Goal: Task Accomplishment & Management: Manage account settings

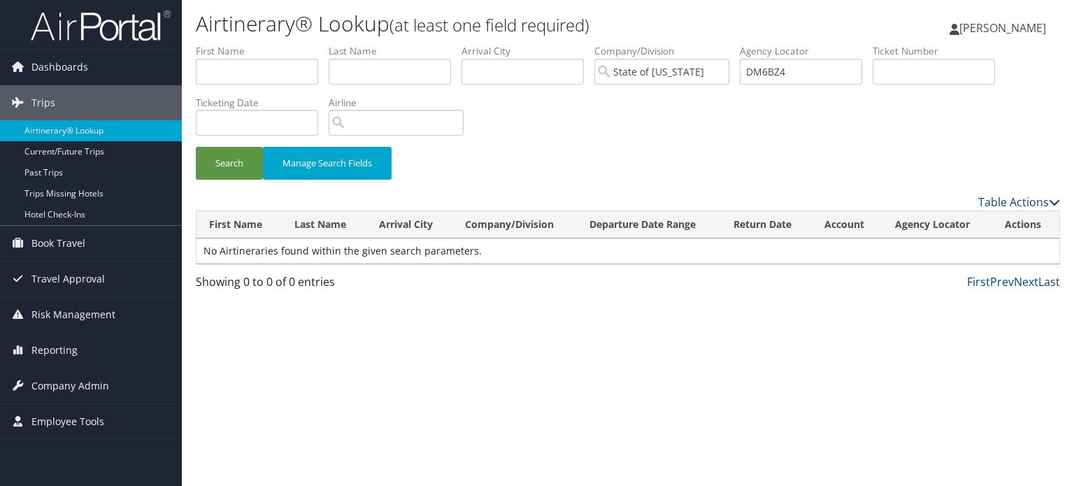
click at [99, 19] on img at bounding box center [101, 25] width 140 height 33
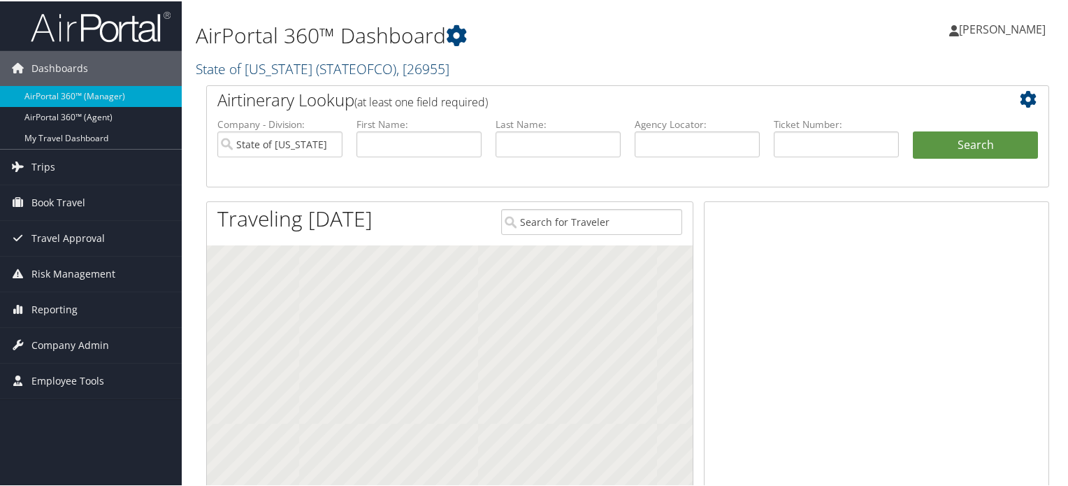
click at [316, 66] on span "( STATEOFCO )" at bounding box center [356, 67] width 80 height 19
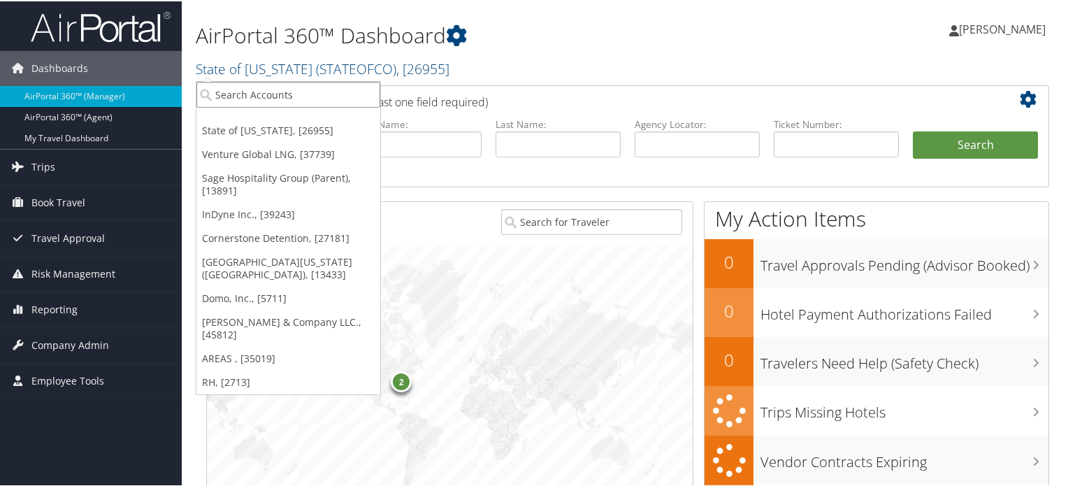
click at [324, 101] on input "search" at bounding box center [288, 93] width 184 height 26
paste input "STATE OF LOUISIANA"
type input "STATE OF LOUISIANA"
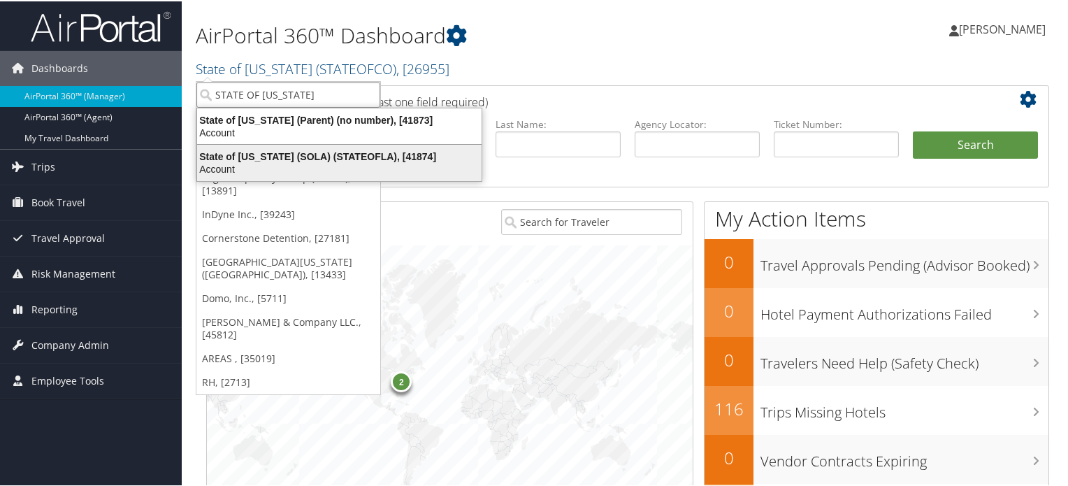
click at [299, 159] on div "State of Louisiana (SOLA) (STATEOFLA), [41874]" at bounding box center [339, 155] width 301 height 13
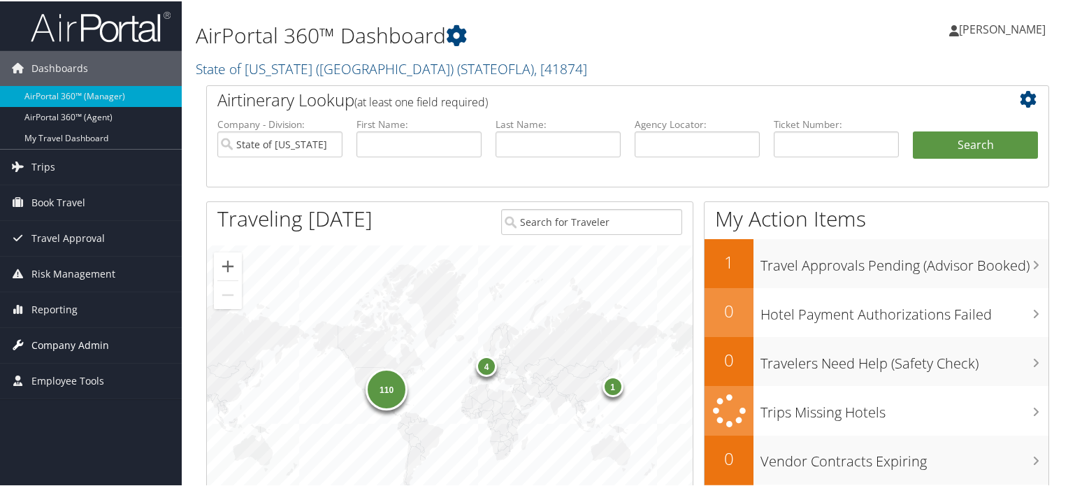
click at [85, 340] on span "Company Admin" at bounding box center [70, 343] width 78 height 35
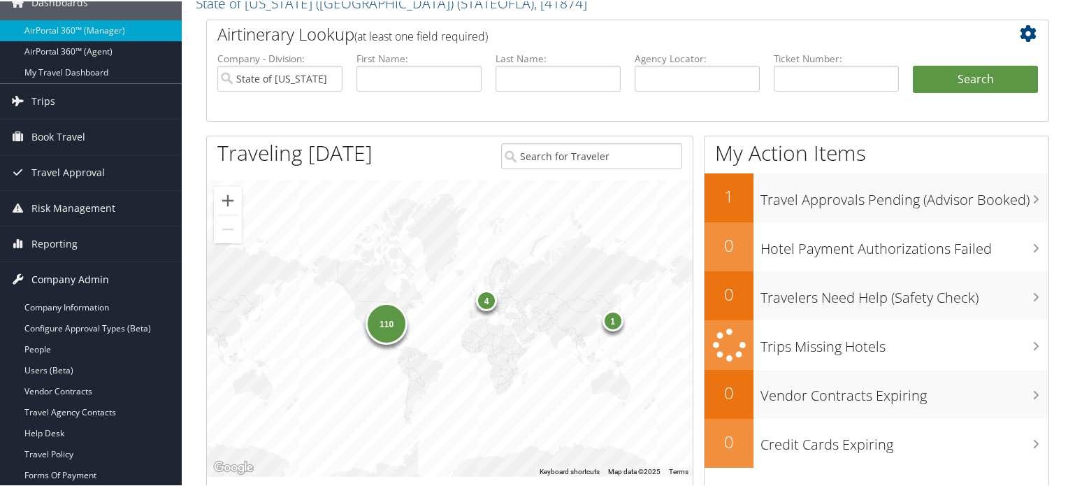
scroll to position [210, 0]
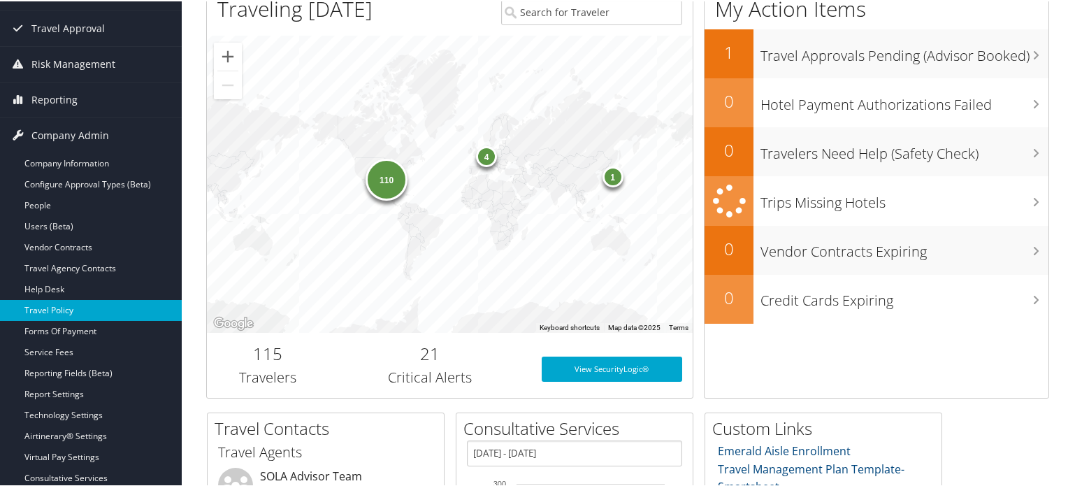
click at [73, 313] on link "Travel Policy" at bounding box center [91, 308] width 182 height 21
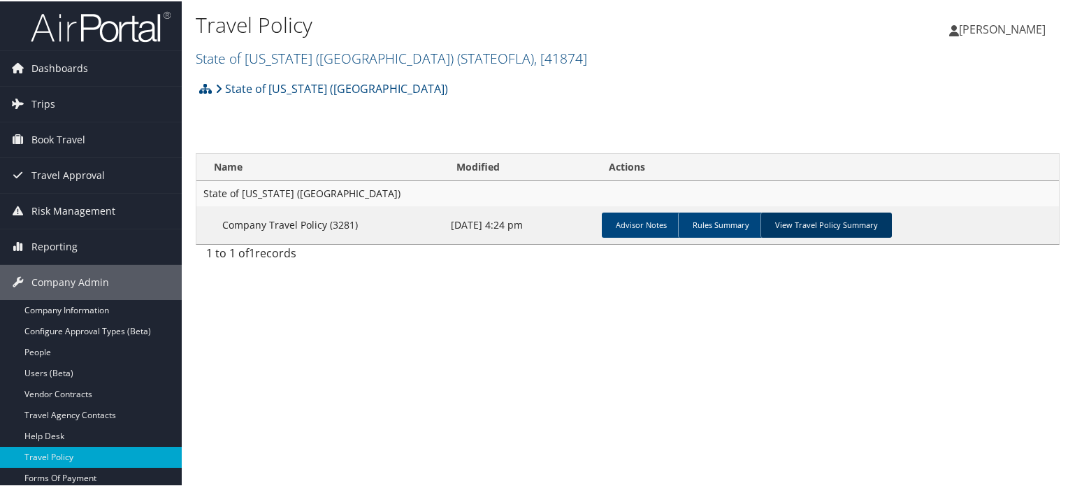
click at [803, 227] on link "View Travel Policy Summary" at bounding box center [826, 223] width 131 height 25
